Goal: Navigation & Orientation: Go to known website

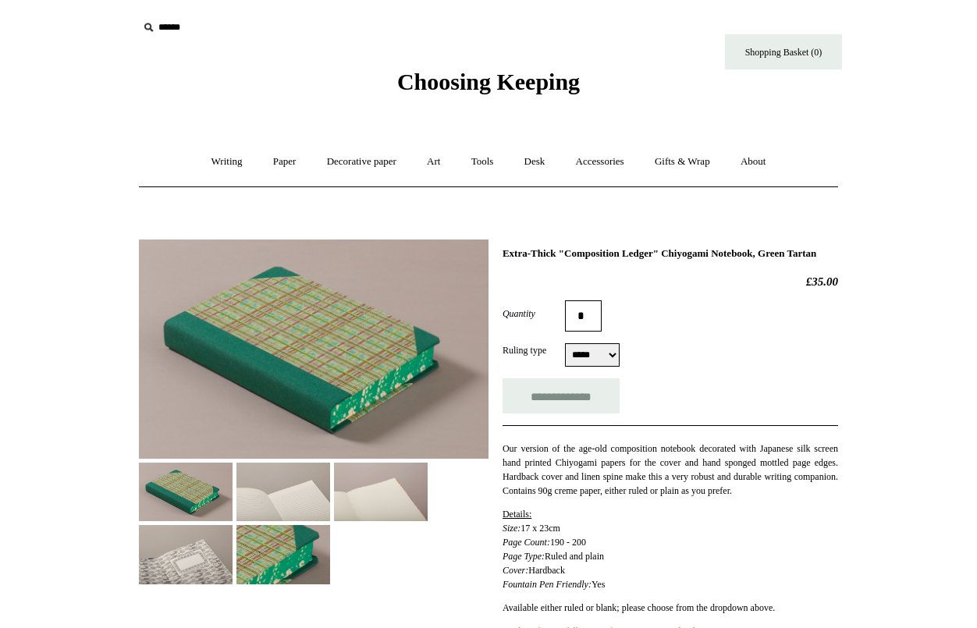
select select "*****"
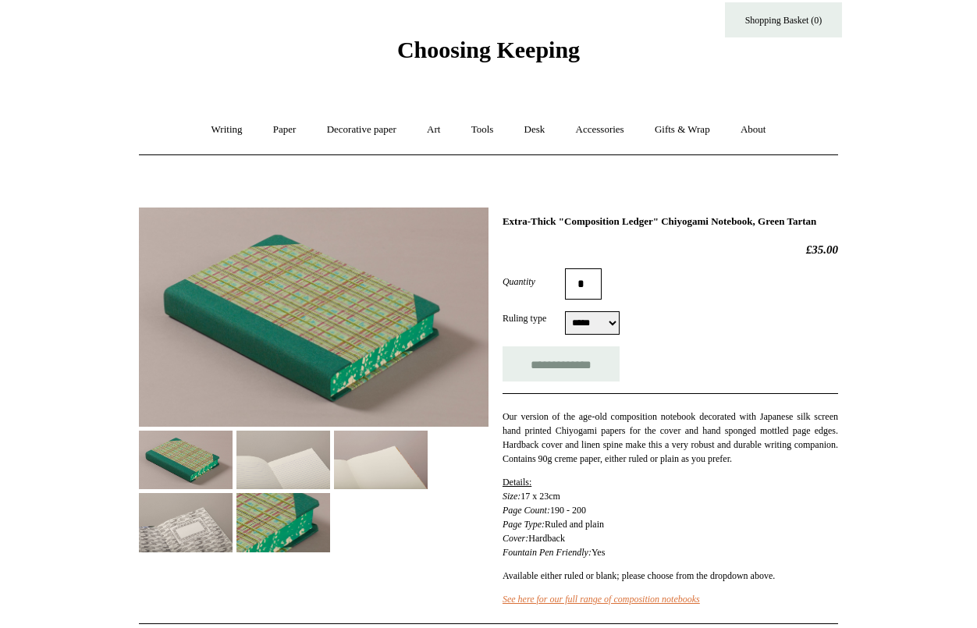
scroll to position [44, 0]
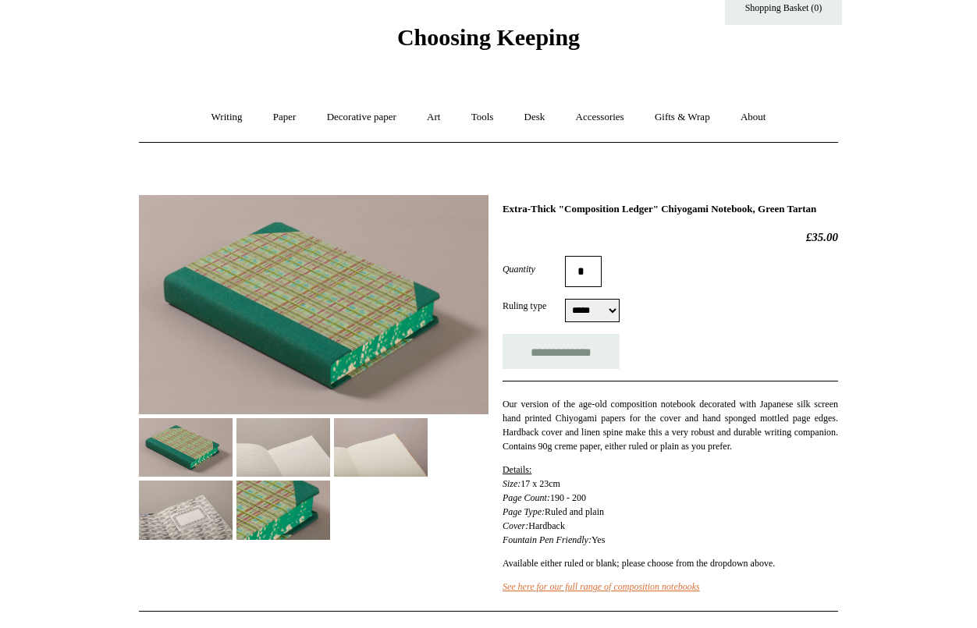
click at [308, 508] on img at bounding box center [284, 510] width 94 height 59
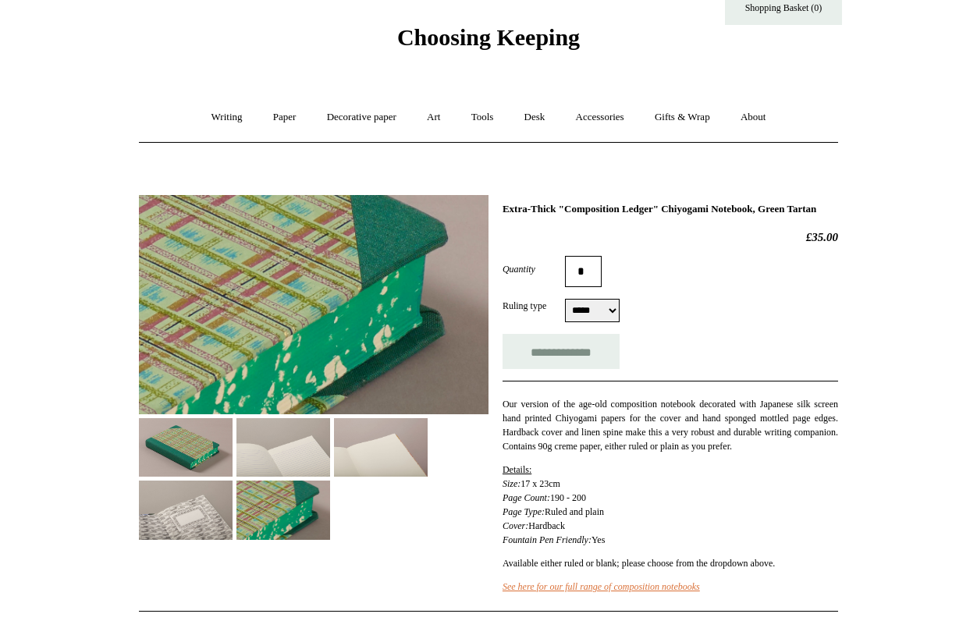
click at [262, 447] on img at bounding box center [284, 447] width 94 height 59
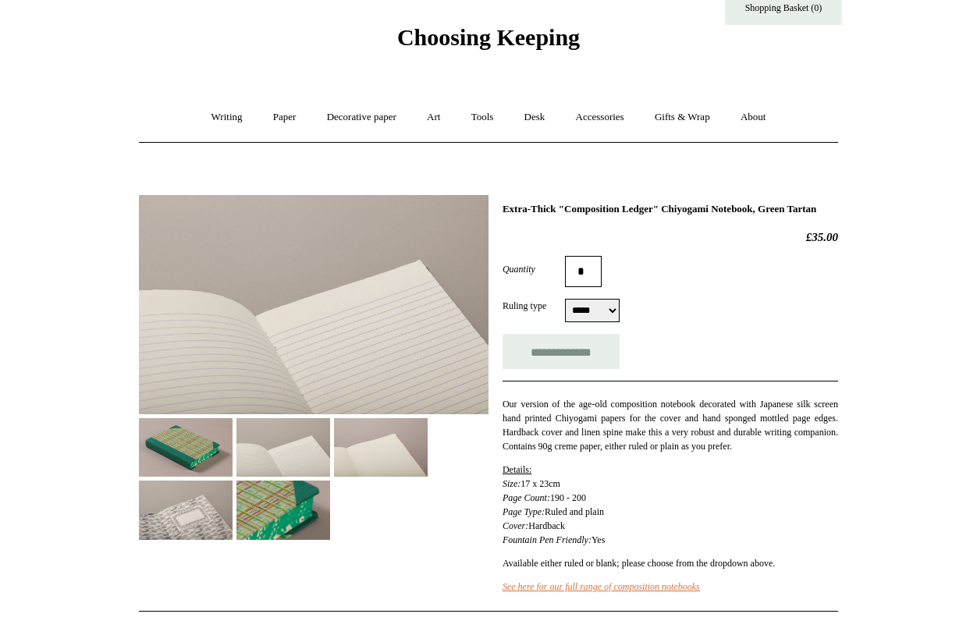
click at [360, 470] on img at bounding box center [381, 447] width 94 height 59
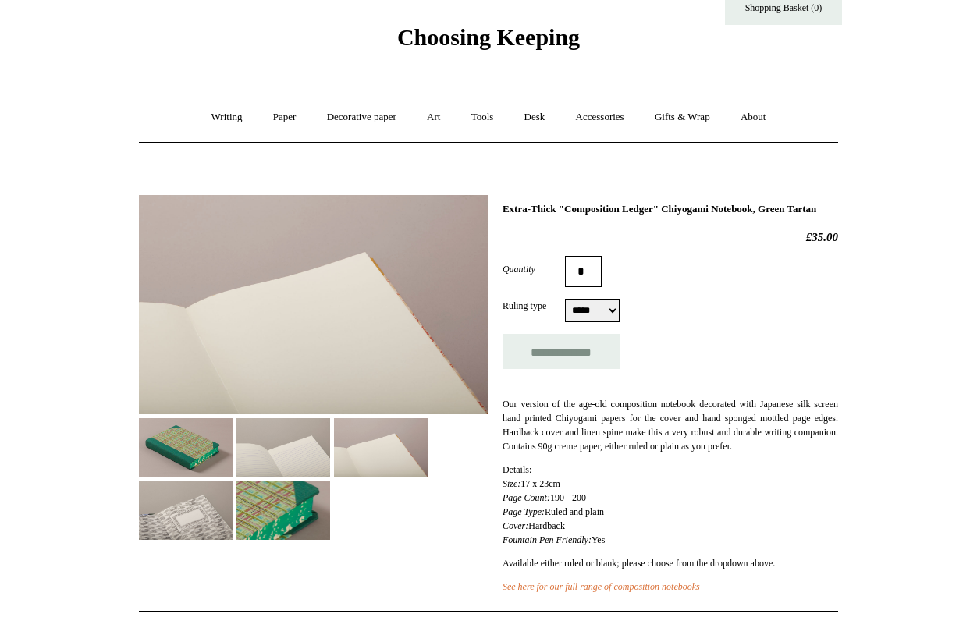
click at [208, 512] on img at bounding box center [186, 510] width 94 height 59
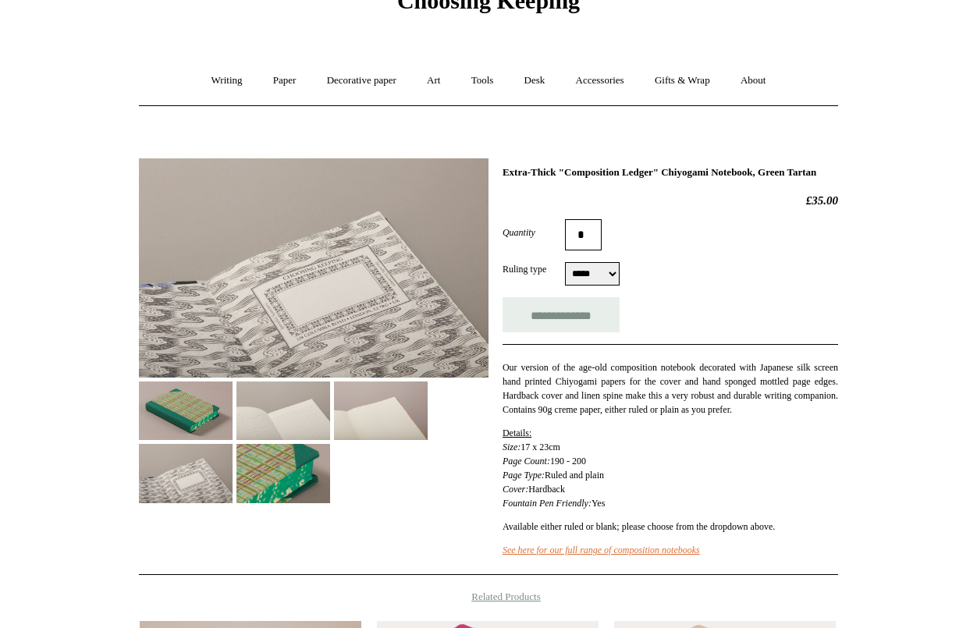
scroll to position [0, 0]
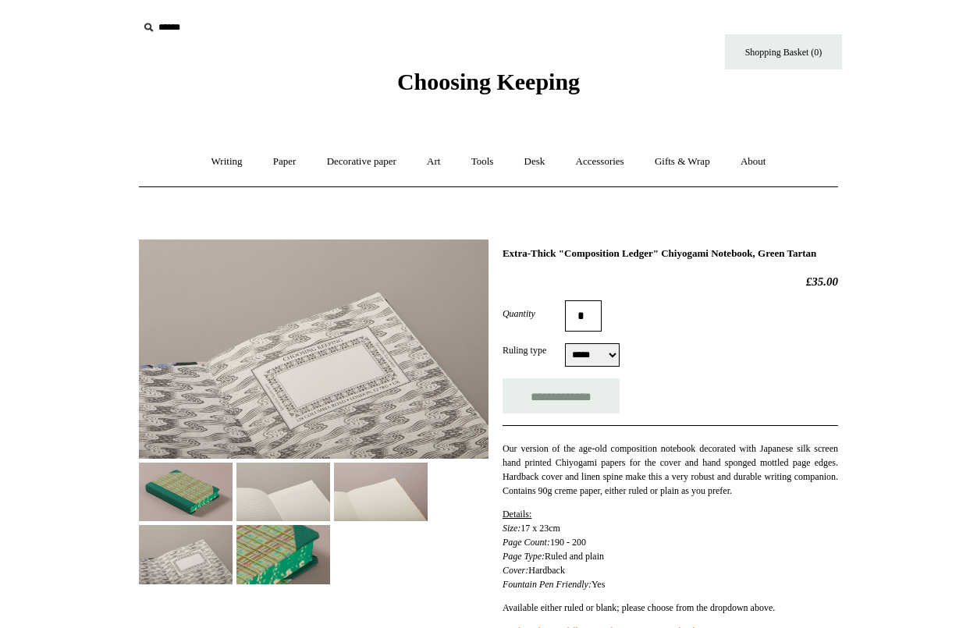
click at [464, 82] on span "Choosing Keeping" at bounding box center [488, 82] width 183 height 26
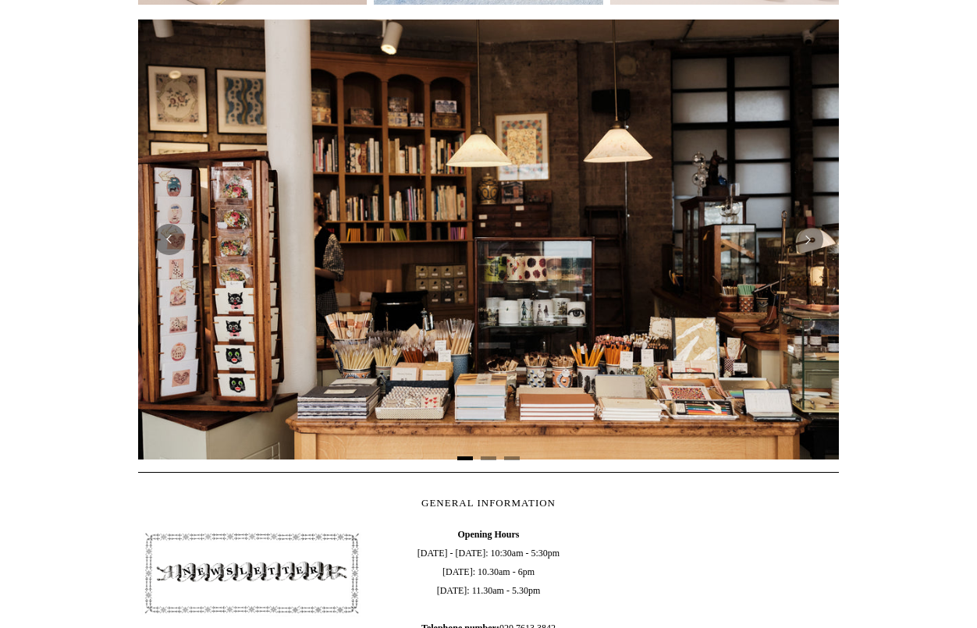
scroll to position [687, 0]
